Goal: Task Accomplishment & Management: Use online tool/utility

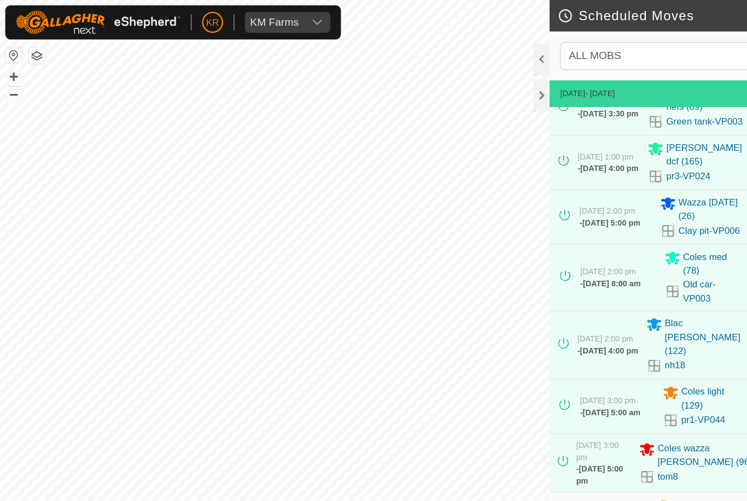
scroll to position [21, 0]
click at [246, 21] on div "KM Farms" at bounding box center [228, 18] width 40 height 9
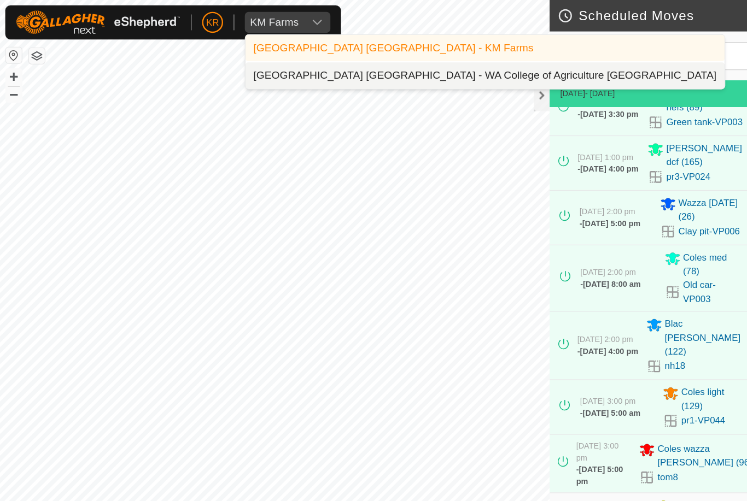
click at [296, 63] on div "[GEOGRAPHIC_DATA] [GEOGRAPHIC_DATA] - WA College of Agriculture [GEOGRAPHIC_DAT…" at bounding box center [402, 62] width 385 height 13
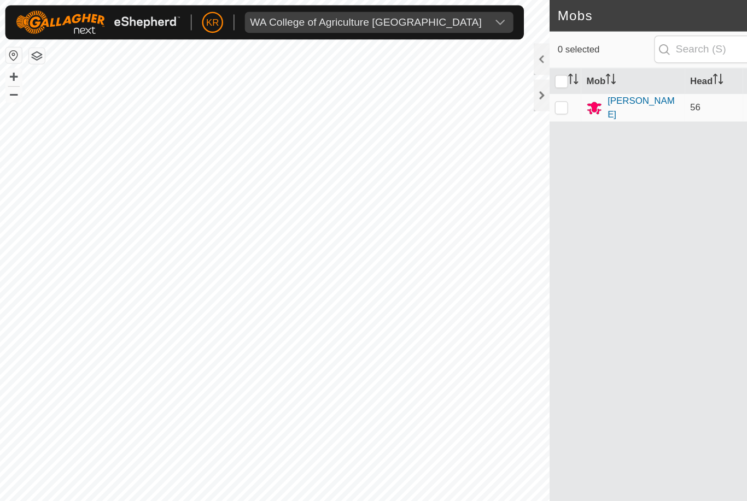
click at [469, 85] on p-checkbox at bounding box center [466, 89] width 11 height 9
checkbox input "true"
click at [533, 90] on div "[PERSON_NAME]" at bounding box center [535, 89] width 60 height 23
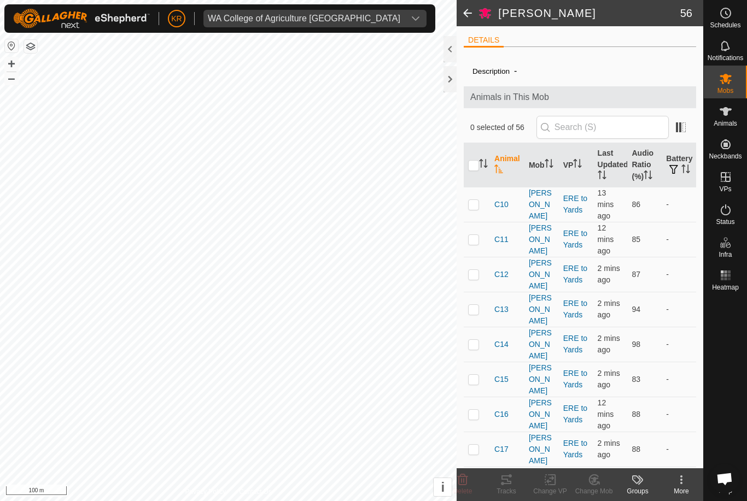
click at [477, 292] on td at bounding box center [477, 309] width 26 height 35
click at [508, 485] on icon at bounding box center [506, 479] width 13 height 13
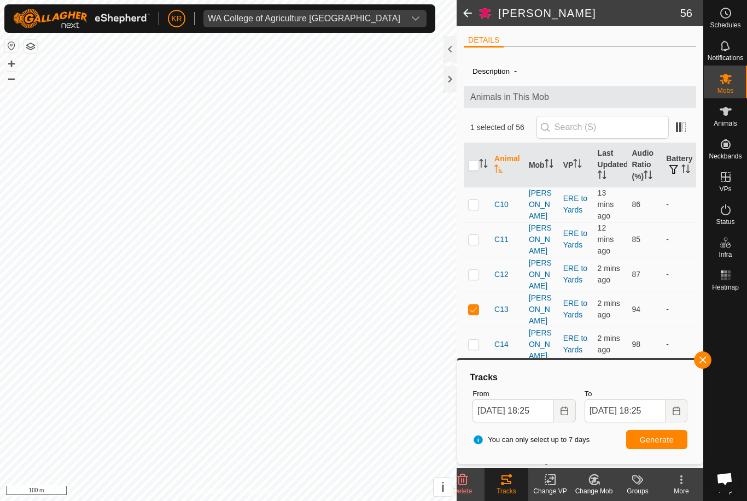
click at [475, 305] on p-checkbox at bounding box center [473, 309] width 11 height 9
checkbox input "false"
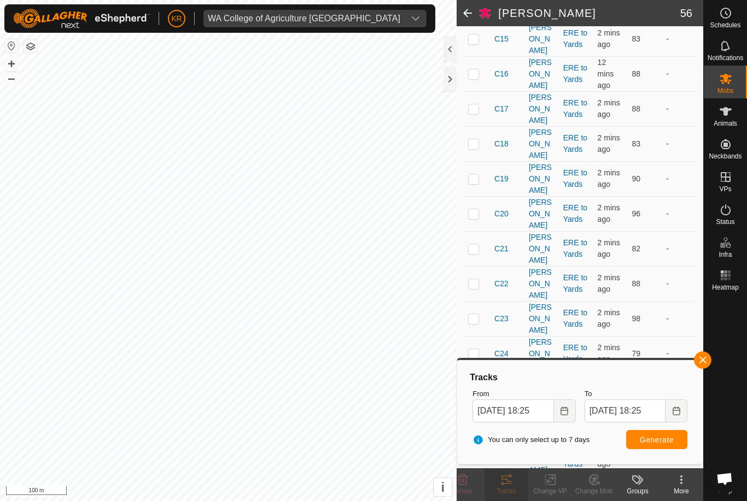
scroll to position [343, 0]
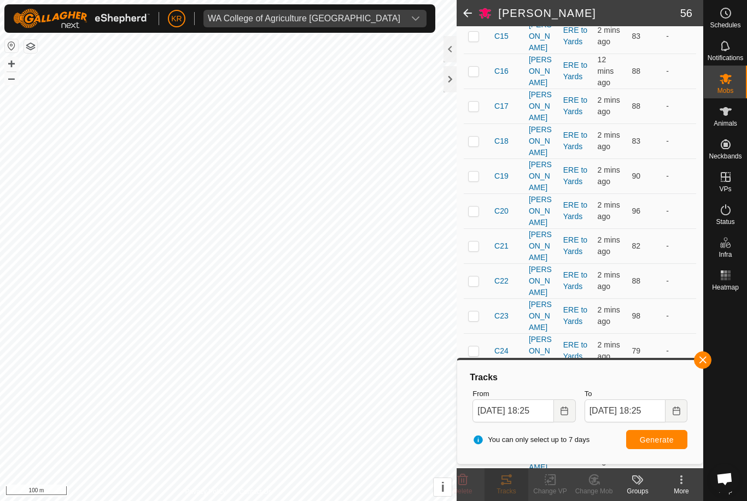
click at [481, 194] on td at bounding box center [477, 211] width 26 height 35
click at [658, 440] on span "Generate" at bounding box center [657, 440] width 34 height 9
click at [475, 207] on p-checkbox at bounding box center [473, 211] width 11 height 9
checkbox input "false"
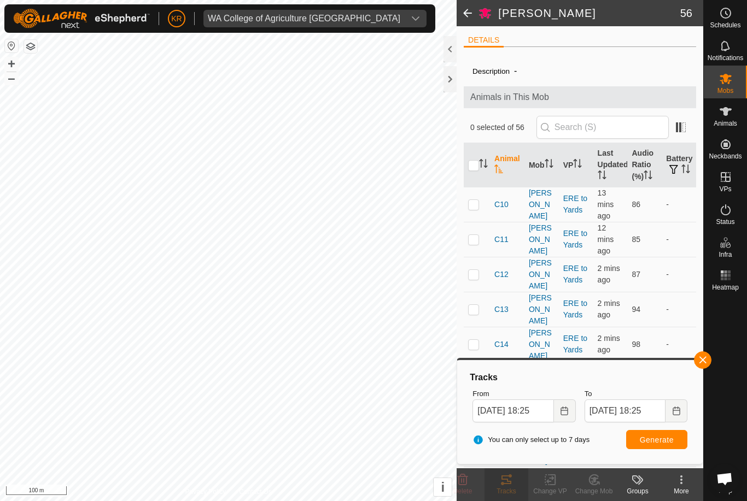
scroll to position [0, 0]
click at [645, 160] on th "Audio Ratio (%)" at bounding box center [644, 165] width 34 height 44
click at [648, 163] on th "Audio Ratio (%)" at bounding box center [644, 165] width 34 height 44
click at [477, 200] on p-checkbox at bounding box center [473, 204] width 11 height 9
checkbox input "true"
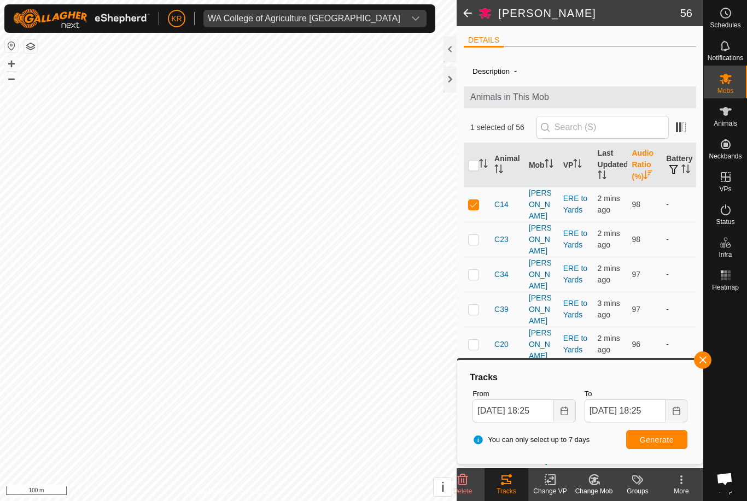
click at [474, 235] on p-checkbox at bounding box center [473, 239] width 11 height 9
checkbox input "true"
click at [473, 270] on p-checkbox at bounding box center [473, 274] width 11 height 9
checkbox input "true"
click at [473, 305] on p-checkbox at bounding box center [473, 309] width 11 height 9
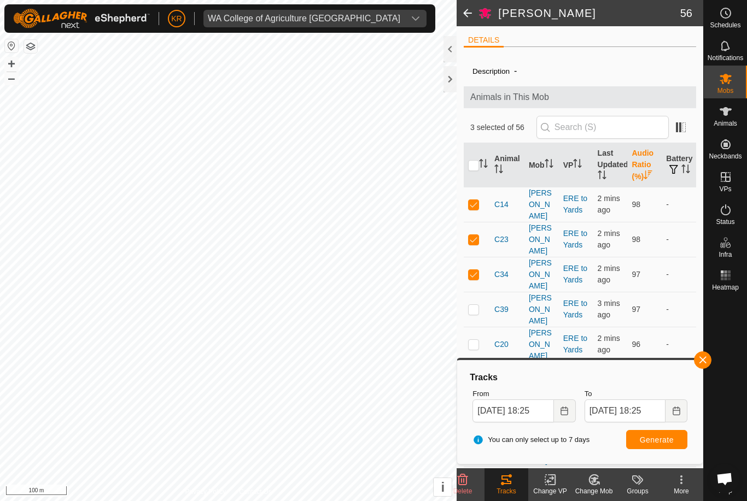
checkbox input "true"
click at [475, 340] on p-checkbox at bounding box center [473, 344] width 11 height 9
checkbox input "true"
click at [475, 375] on p-checkbox at bounding box center [473, 379] width 11 height 9
checkbox input "true"
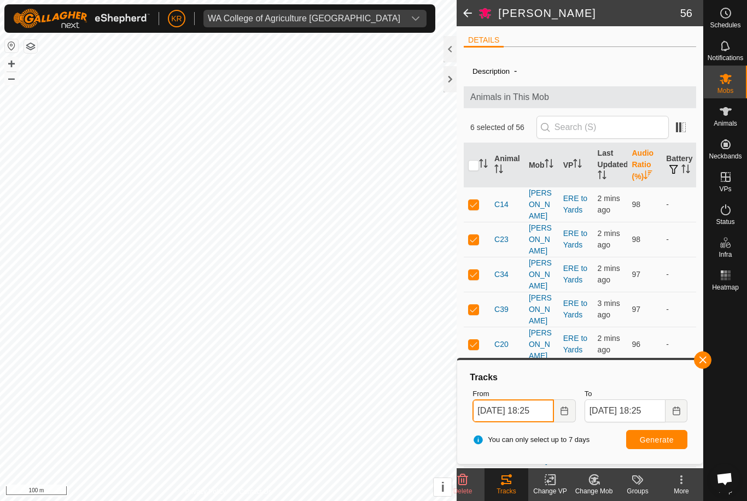
click at [525, 409] on input "[DATE] 18:25" at bounding box center [512, 411] width 81 height 23
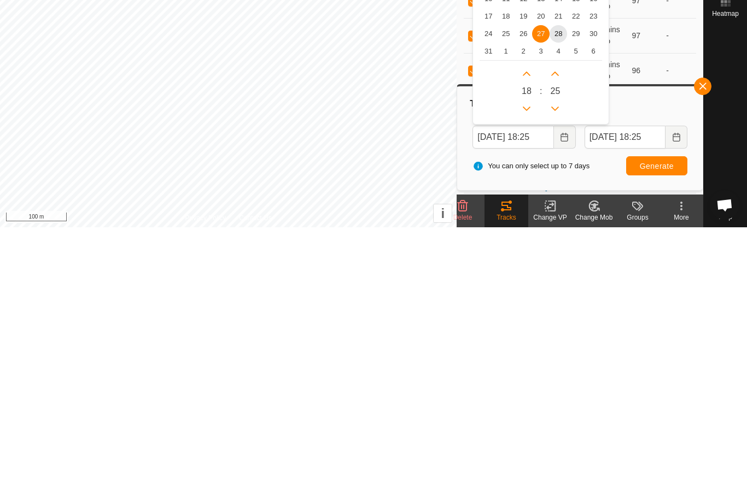
click at [506, 299] on span "25" at bounding box center [505, 307] width 17 height 17
type input "[DATE] 18:25"
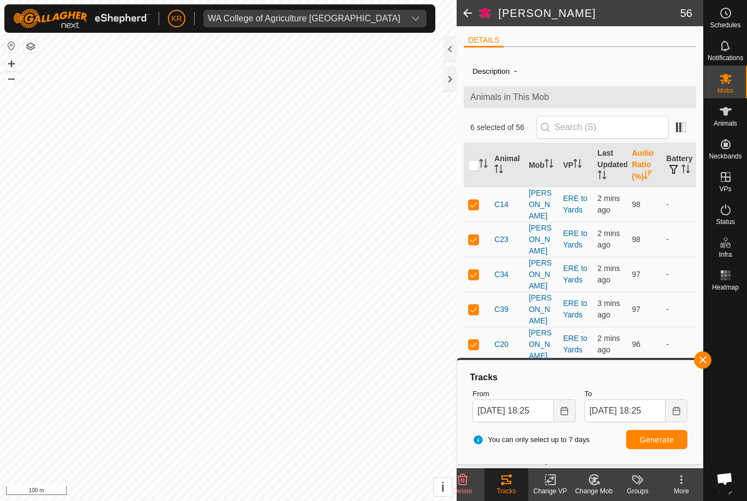
click at [664, 440] on span "Generate" at bounding box center [657, 440] width 34 height 9
click at [473, 375] on p-checkbox at bounding box center [473, 379] width 11 height 9
checkbox input "false"
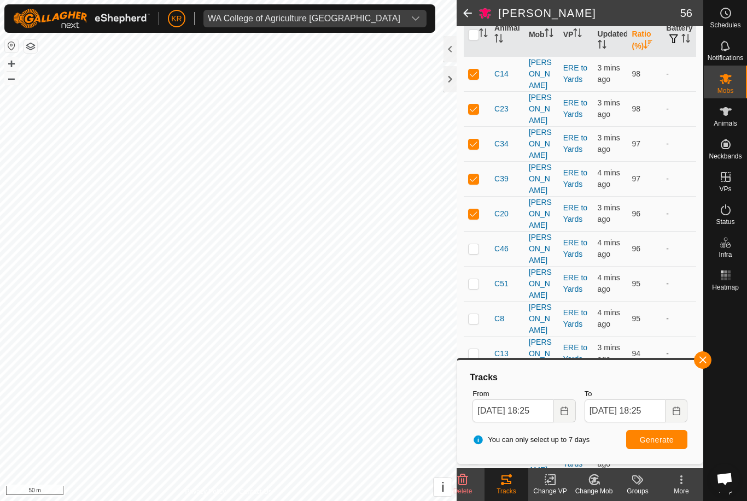
scroll to position [131, 0]
click at [477, 209] on p-checkbox at bounding box center [473, 213] width 11 height 9
checkbox input "false"
click at [479, 174] on p-checkbox at bounding box center [473, 178] width 11 height 9
checkbox input "false"
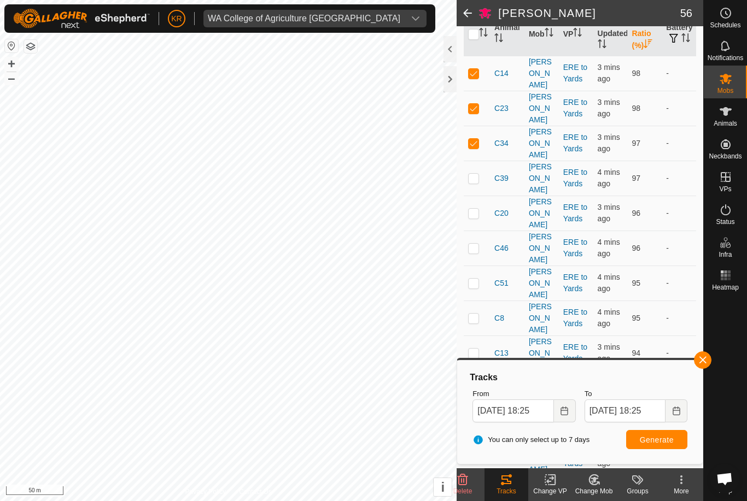
click at [478, 91] on td at bounding box center [477, 108] width 26 height 35
checkbox input "false"
click at [477, 62] on td at bounding box center [477, 73] width 26 height 35
checkbox input "false"
click at [478, 126] on td at bounding box center [477, 143] width 26 height 35
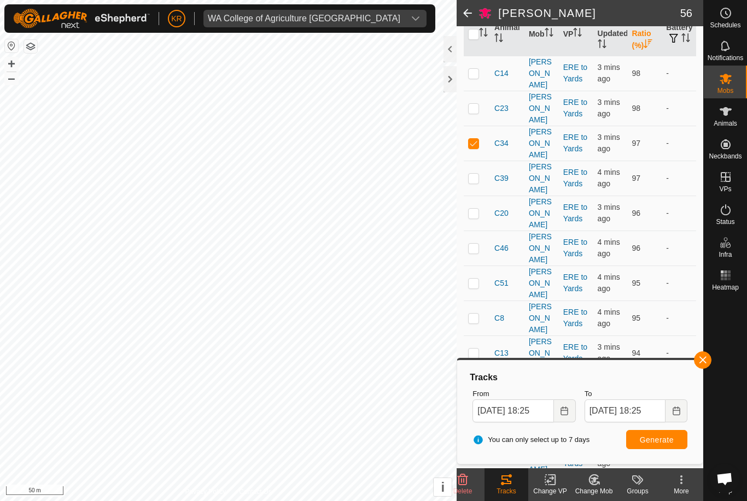
checkbox input "false"
click at [477, 161] on td at bounding box center [477, 178] width 26 height 35
click at [664, 441] on span "Generate" at bounding box center [657, 440] width 34 height 9
click at [476, 174] on p-checkbox at bounding box center [473, 178] width 11 height 9
checkbox input "false"
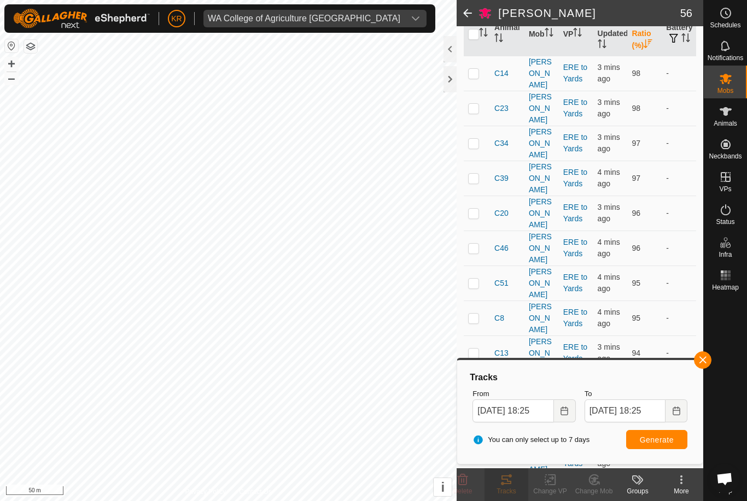
click at [476, 209] on p-checkbox at bounding box center [473, 213] width 11 height 9
checkbox input "true"
click at [661, 436] on span "Generate" at bounding box center [657, 440] width 34 height 9
click at [703, 358] on span "button" at bounding box center [702, 360] width 9 height 9
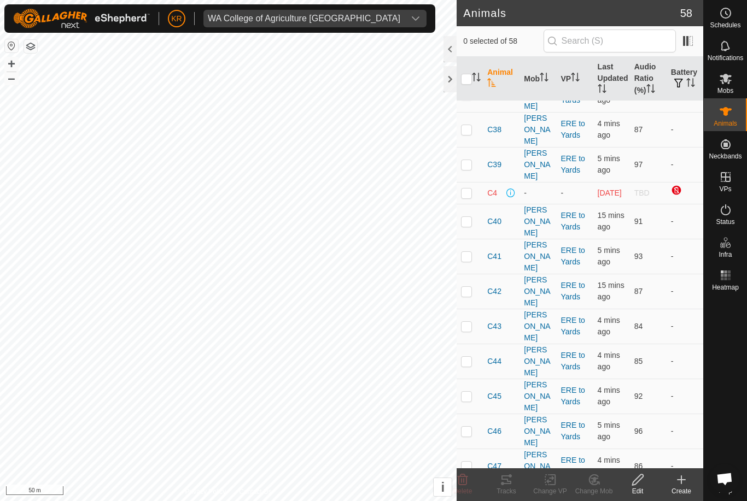
scroll to position [994, 0]
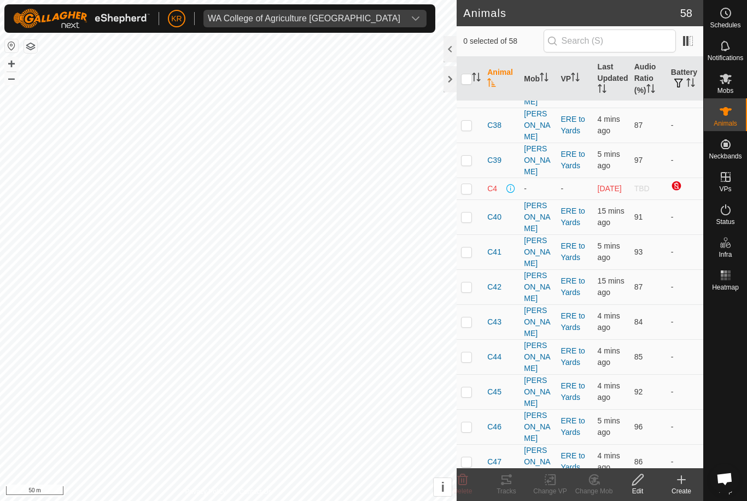
checkbox input "true"
click at [502, 484] on icon at bounding box center [506, 480] width 10 height 9
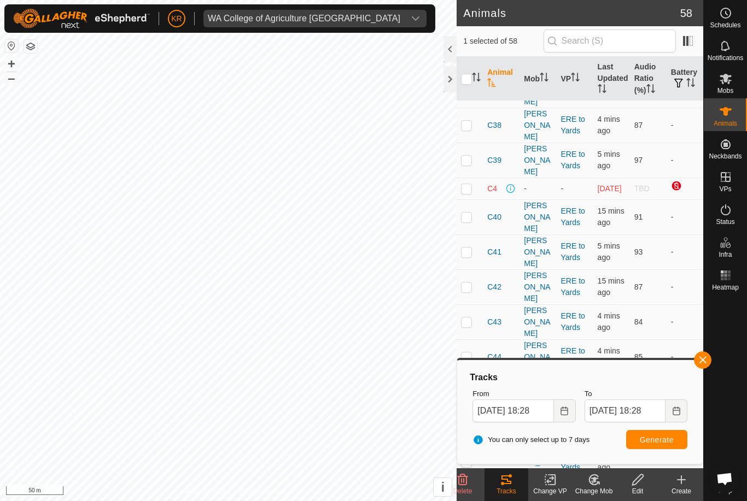
click at [700, 358] on span "button" at bounding box center [702, 360] width 9 height 9
